Goal: Task Accomplishment & Management: Complete application form

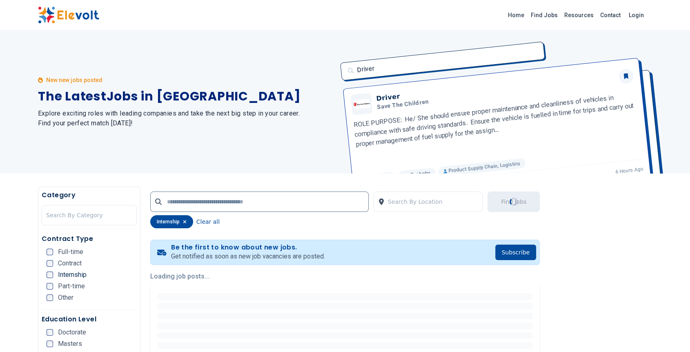
click at [266, 254] on p "Get notified as soon as new job vacancies are posted." at bounding box center [248, 257] width 154 height 10
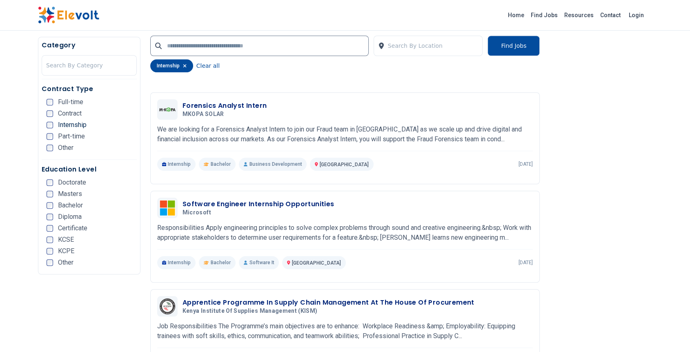
scroll to position [775, 0]
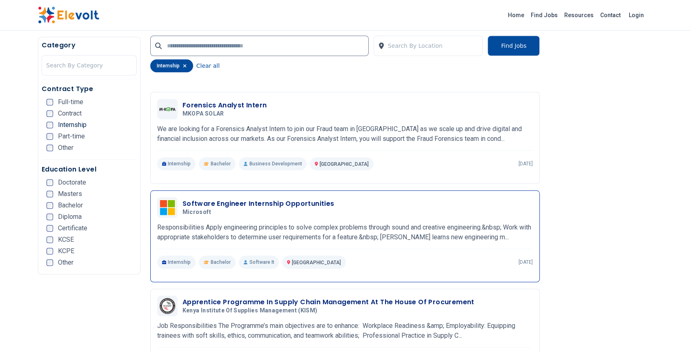
click at [237, 201] on h3 "Software Engineer Internship Opportunities" at bounding box center [259, 204] width 152 height 10
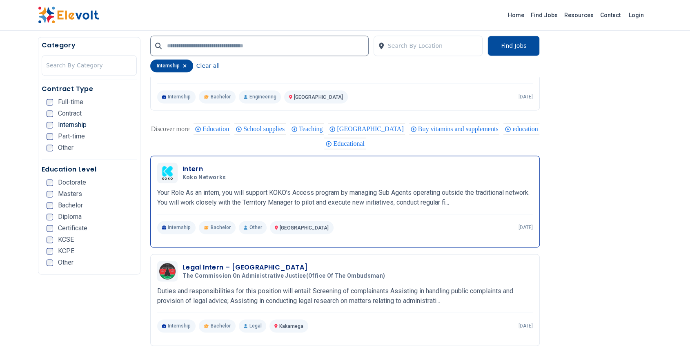
scroll to position [1148, 0]
click at [262, 187] on p "Your Role As an intern, you will support KOKO’s Access program by managing Sub …" at bounding box center [345, 197] width 376 height 20
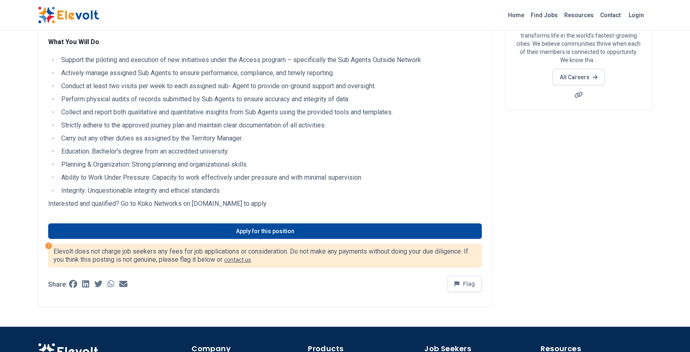
scroll to position [112, 0]
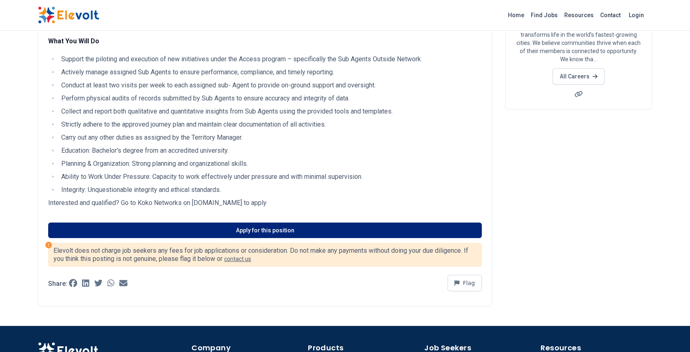
click at [285, 226] on link "Apply for this position" at bounding box center [265, 231] width 434 height 16
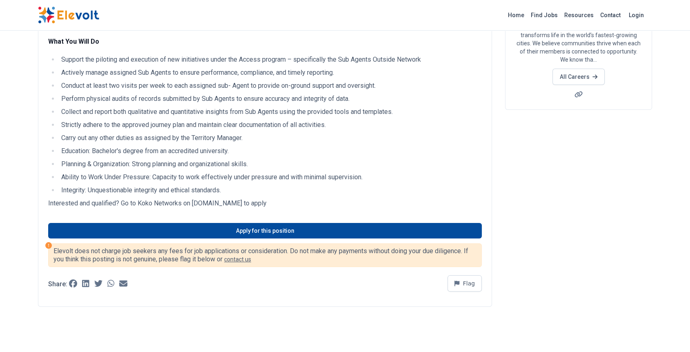
scroll to position [0, 0]
